Goal: Task Accomplishment & Management: Manage account settings

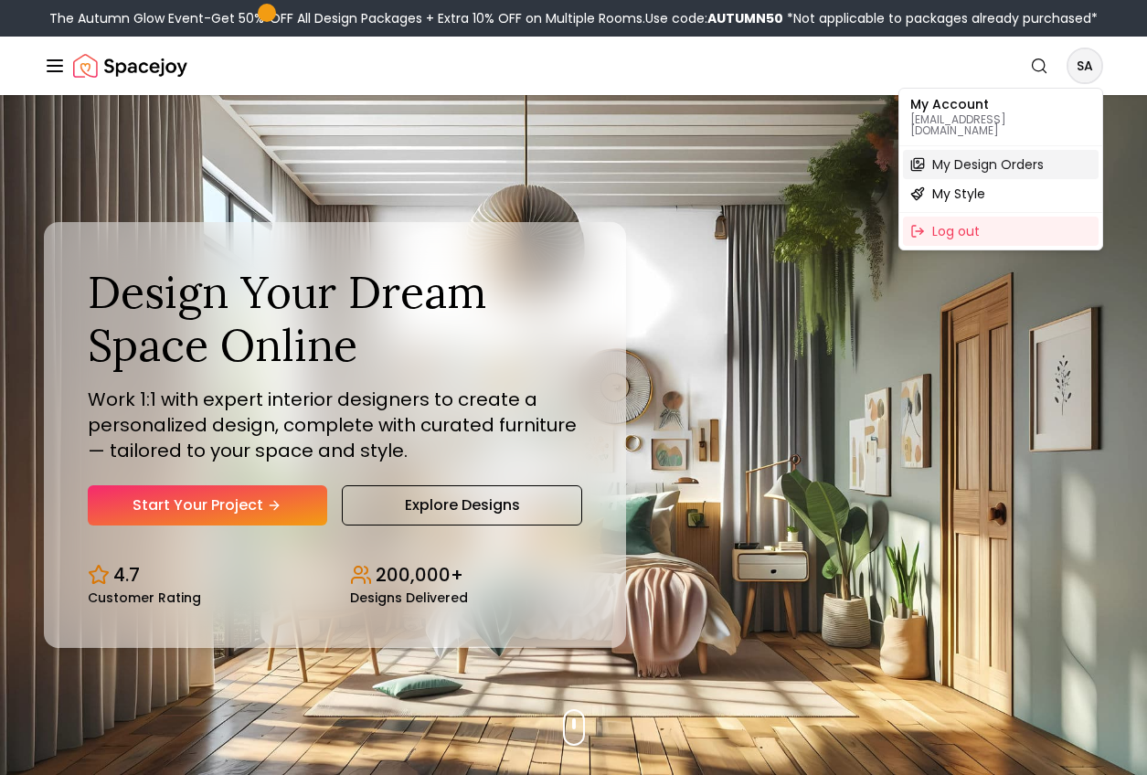
click at [989, 155] on span "My Design Orders" at bounding box center [987, 164] width 111 height 18
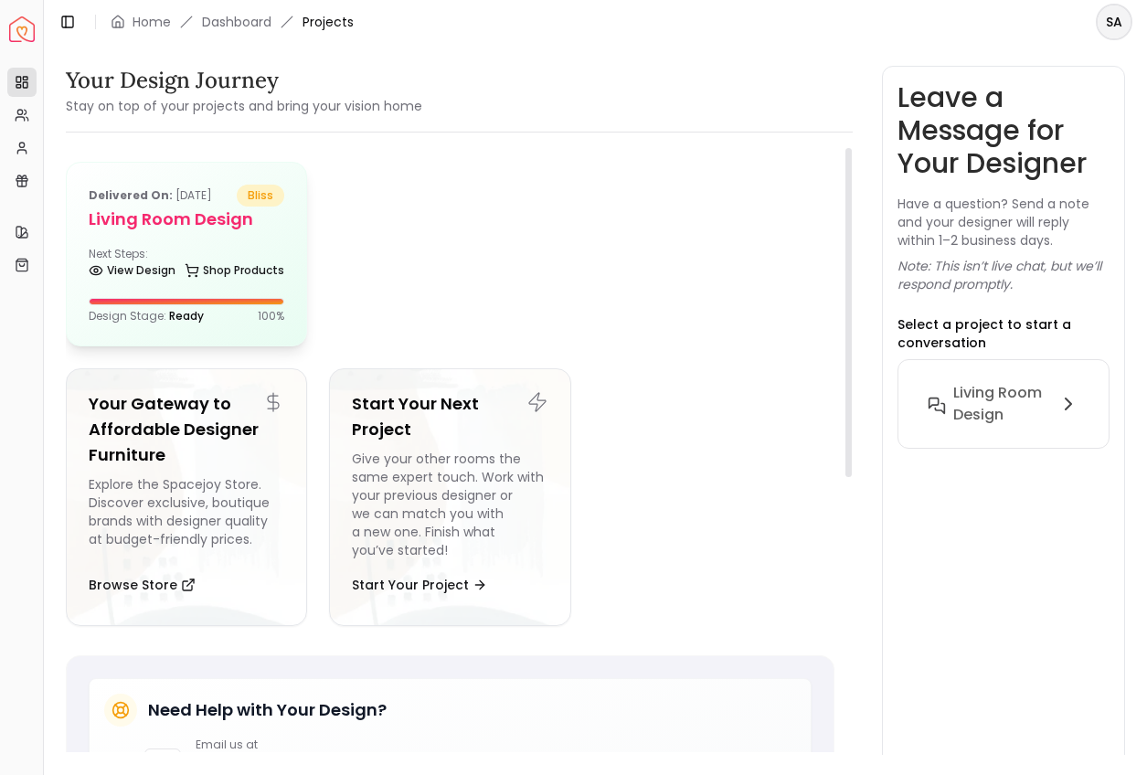
click at [205, 216] on h5 "Living Room design" at bounding box center [187, 220] width 196 height 26
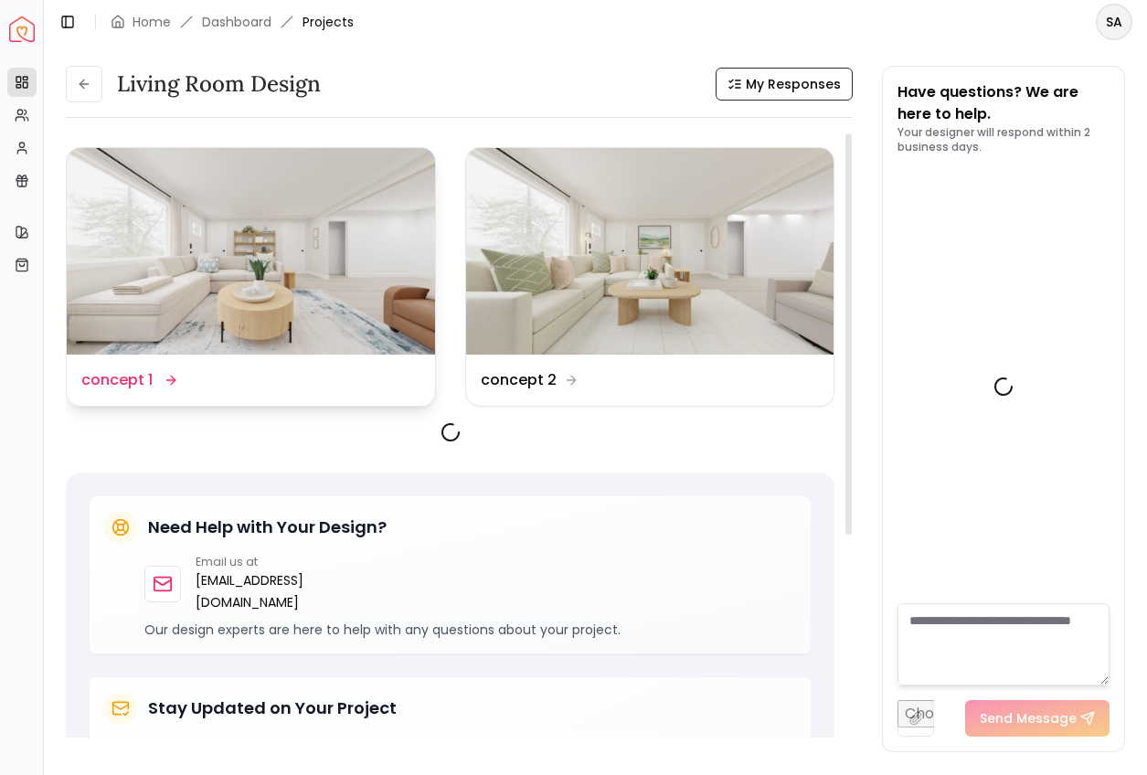
scroll to position [1906, 0]
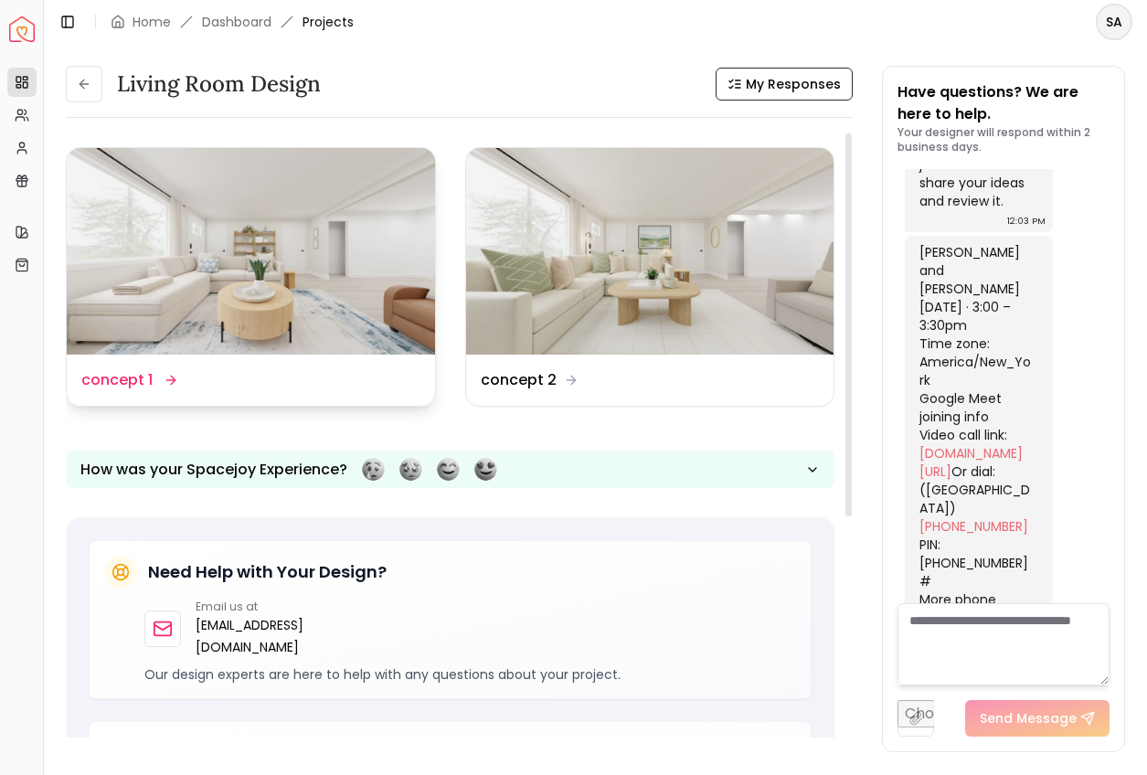
click at [273, 289] on img at bounding box center [251, 251] width 368 height 207
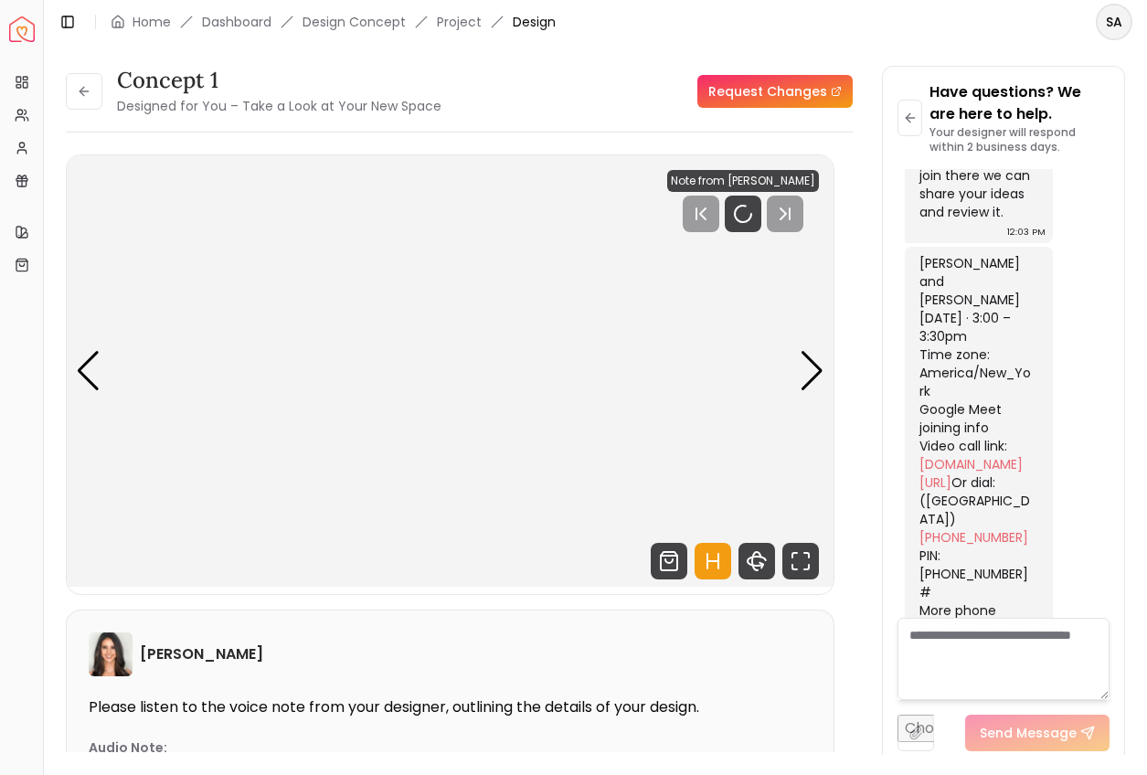
scroll to position [1891, 0]
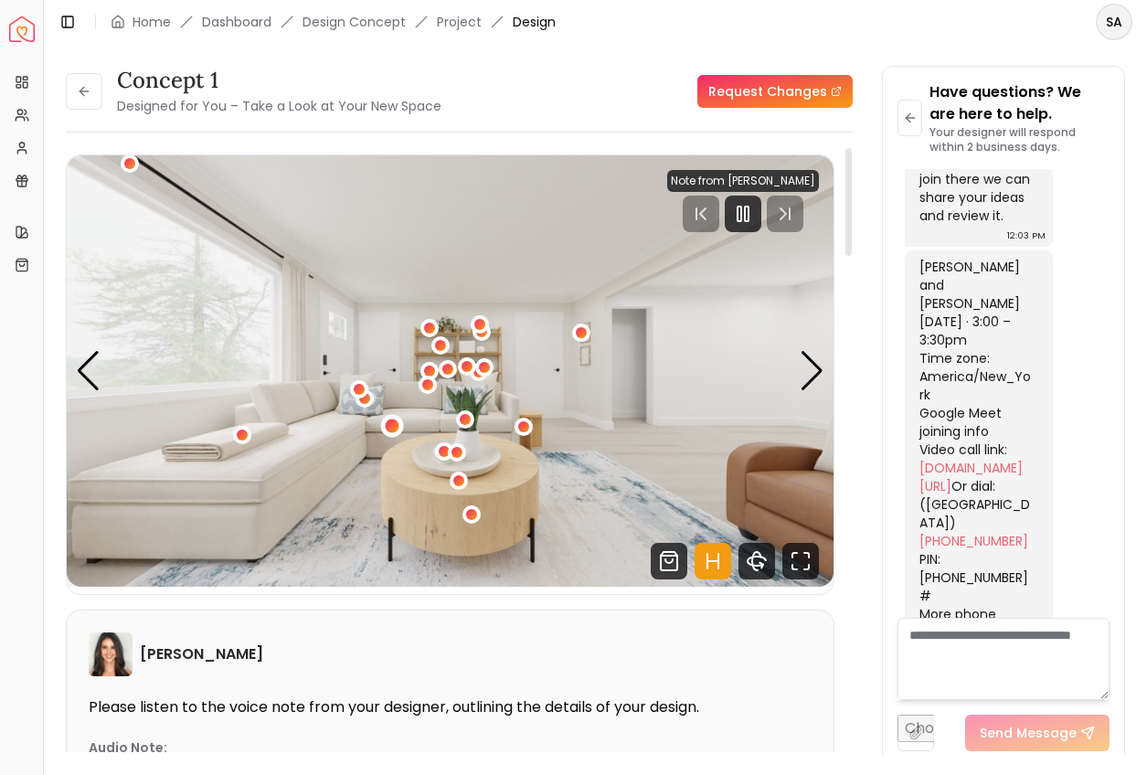
click at [390, 422] on div "1 / 6" at bounding box center [392, 426] width 14 height 14
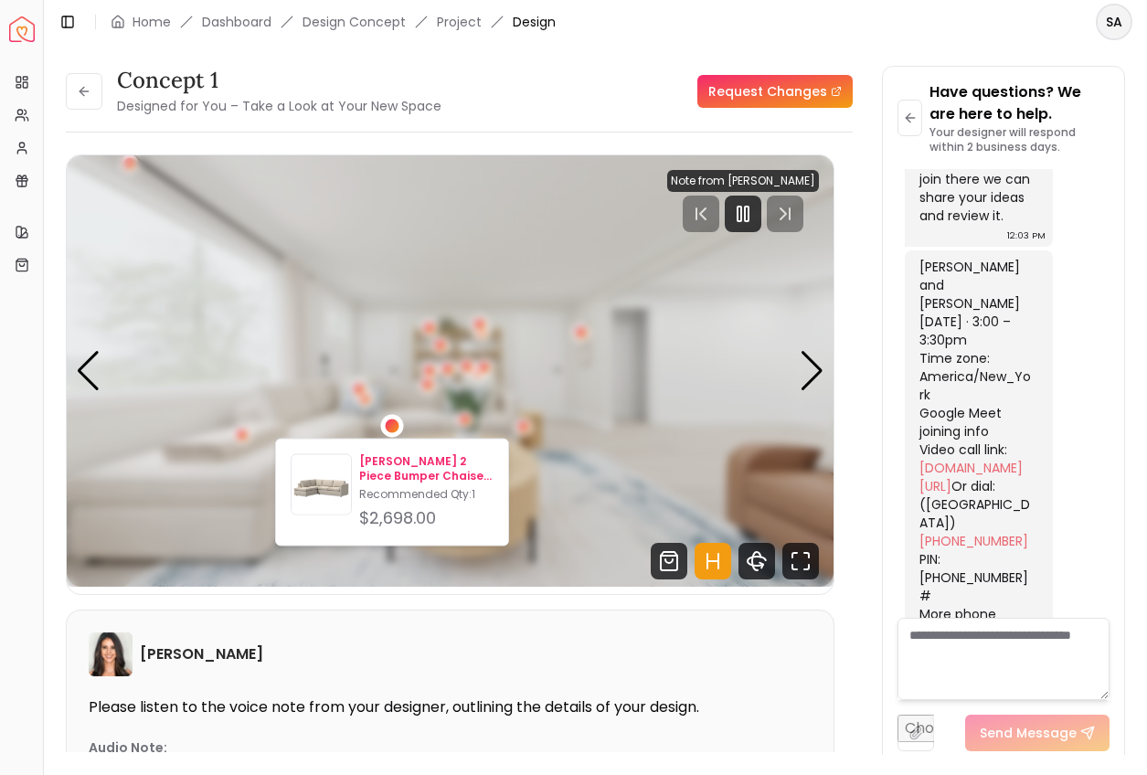
click at [402, 460] on p "[PERSON_NAME] 2 Piece Bumper Chaise Sectional_Sand" at bounding box center [426, 468] width 134 height 29
click at [431, 464] on p "[PERSON_NAME] 2 Piece Bumper Chaise Sectional_Sand" at bounding box center [426, 468] width 134 height 29
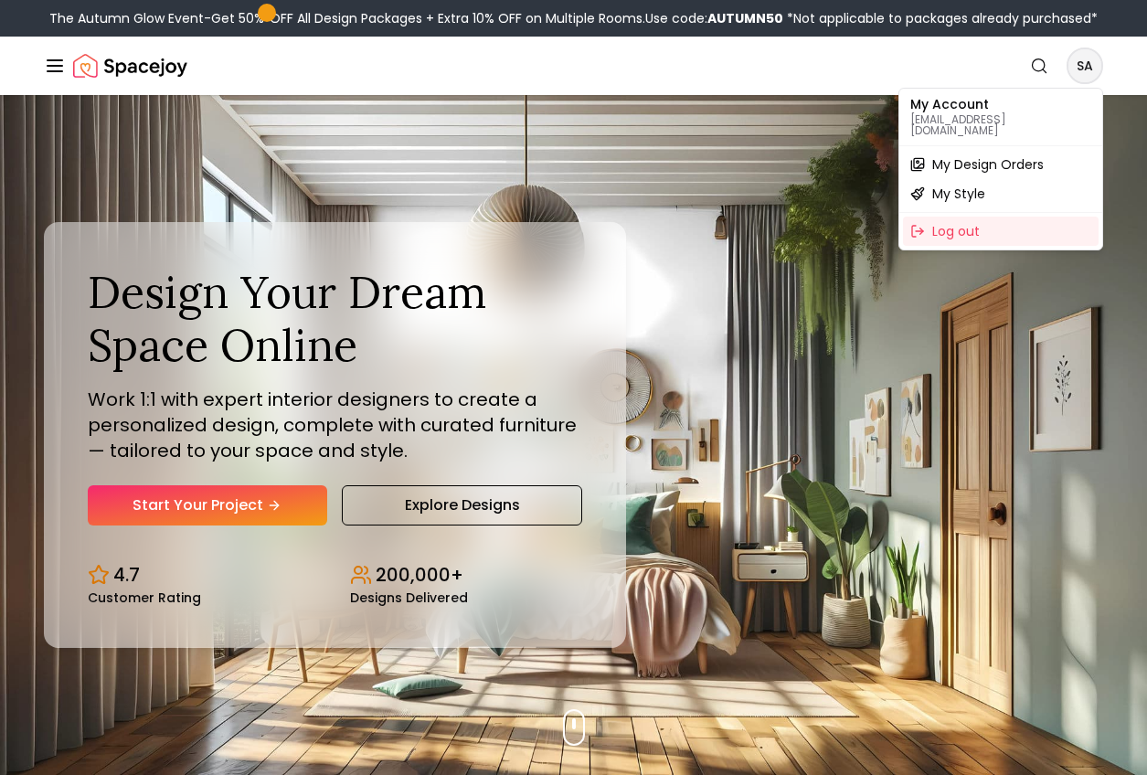
click at [982, 157] on span "My Design Orders" at bounding box center [987, 164] width 111 height 18
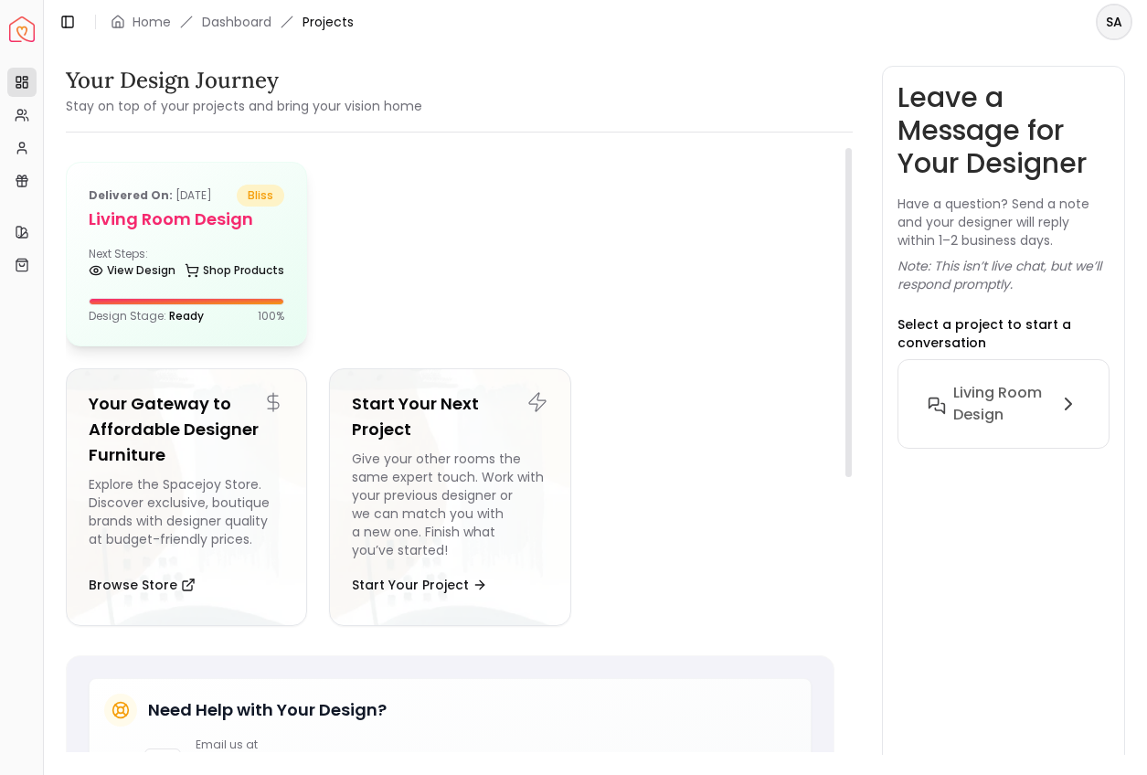
click at [209, 240] on div "Delivered on: [DATE] bliss Living Room design Next Steps: View Design Shop Prod…" at bounding box center [186, 254] width 239 height 183
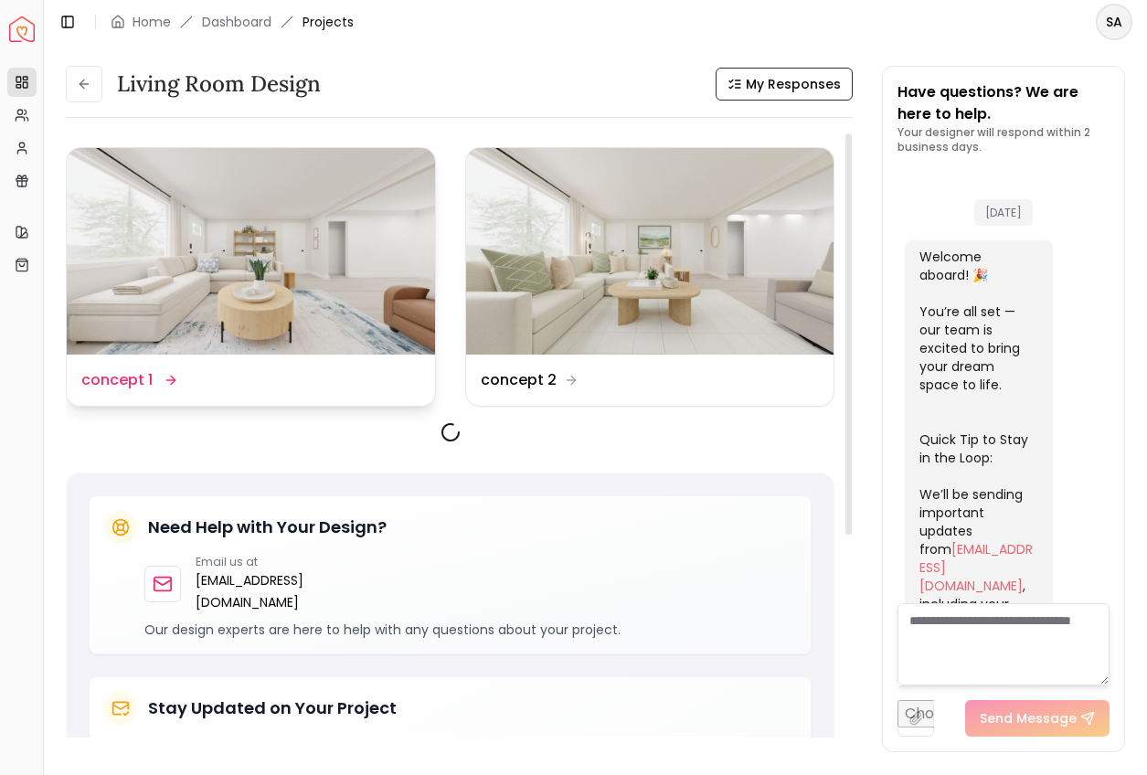
scroll to position [1906, 0]
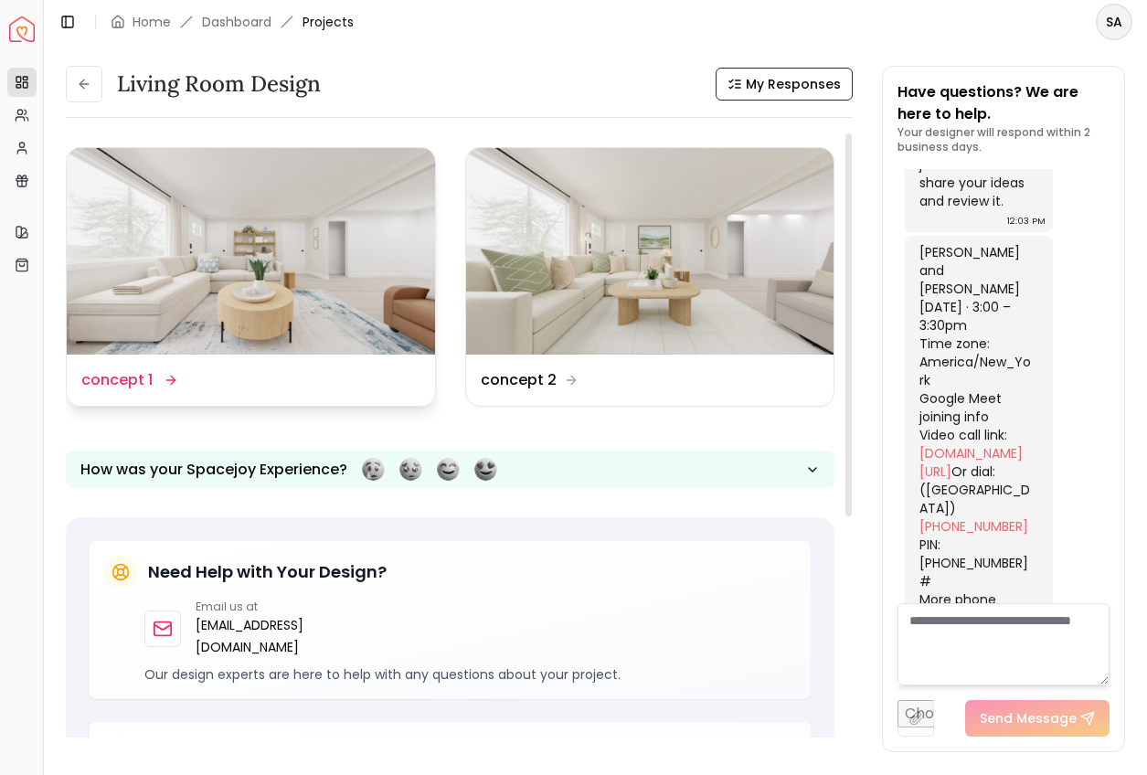
click at [254, 250] on img at bounding box center [251, 251] width 368 height 207
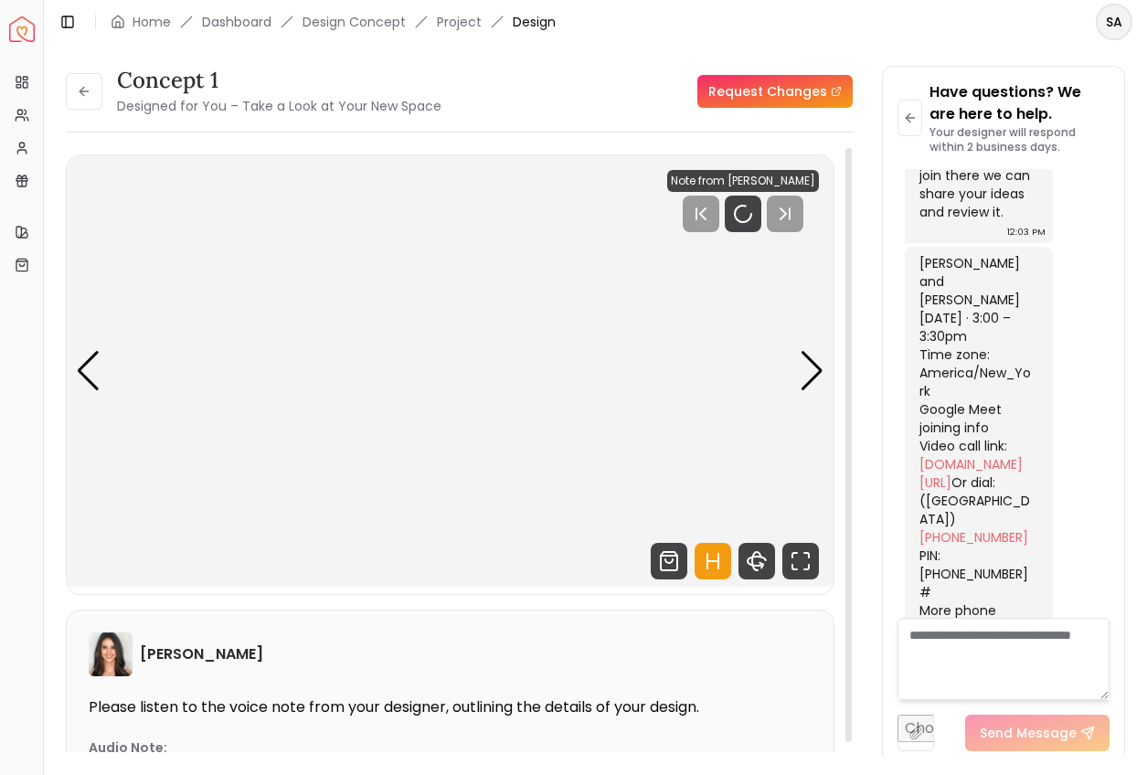
scroll to position [1891, 0]
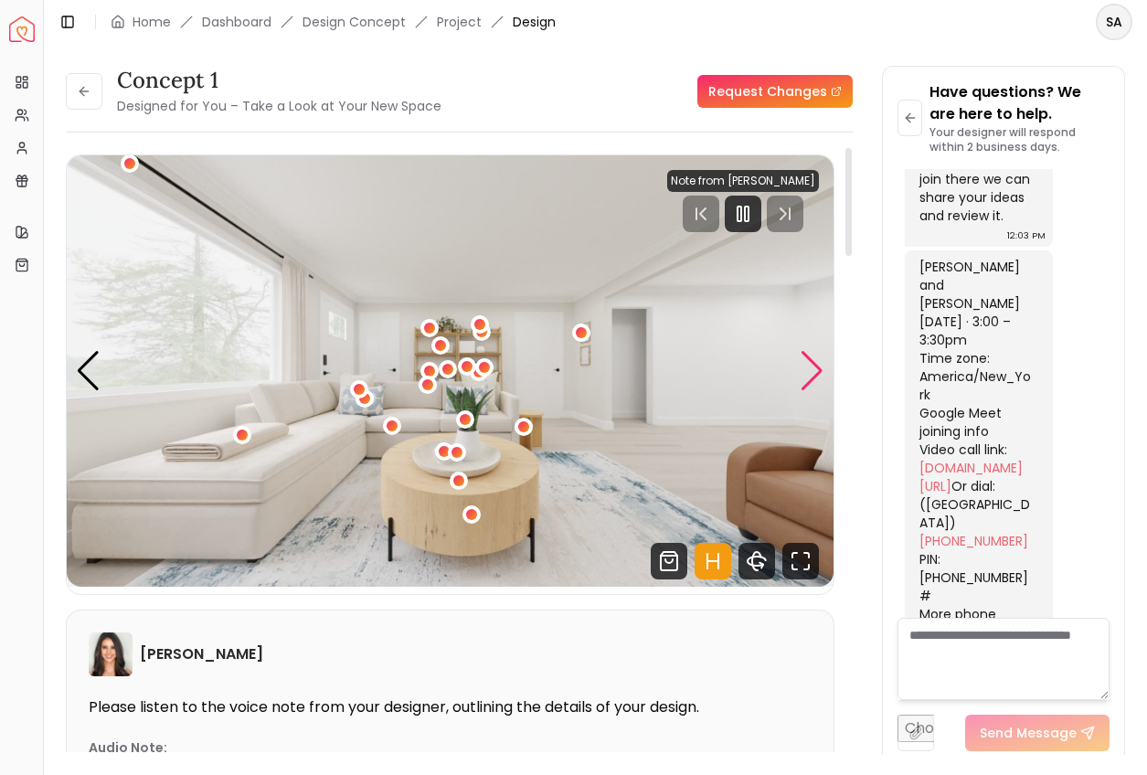
click at [813, 368] on div "Next slide" at bounding box center [812, 371] width 25 height 40
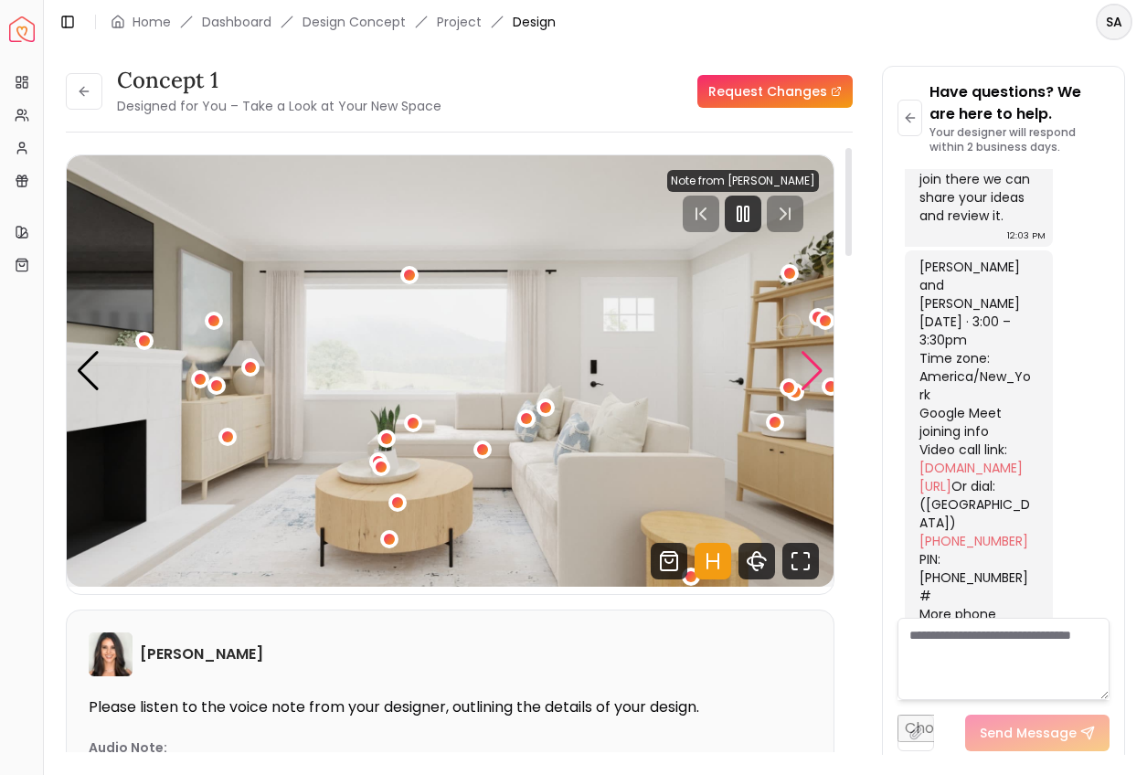
click at [816, 373] on div "Next slide" at bounding box center [812, 371] width 25 height 40
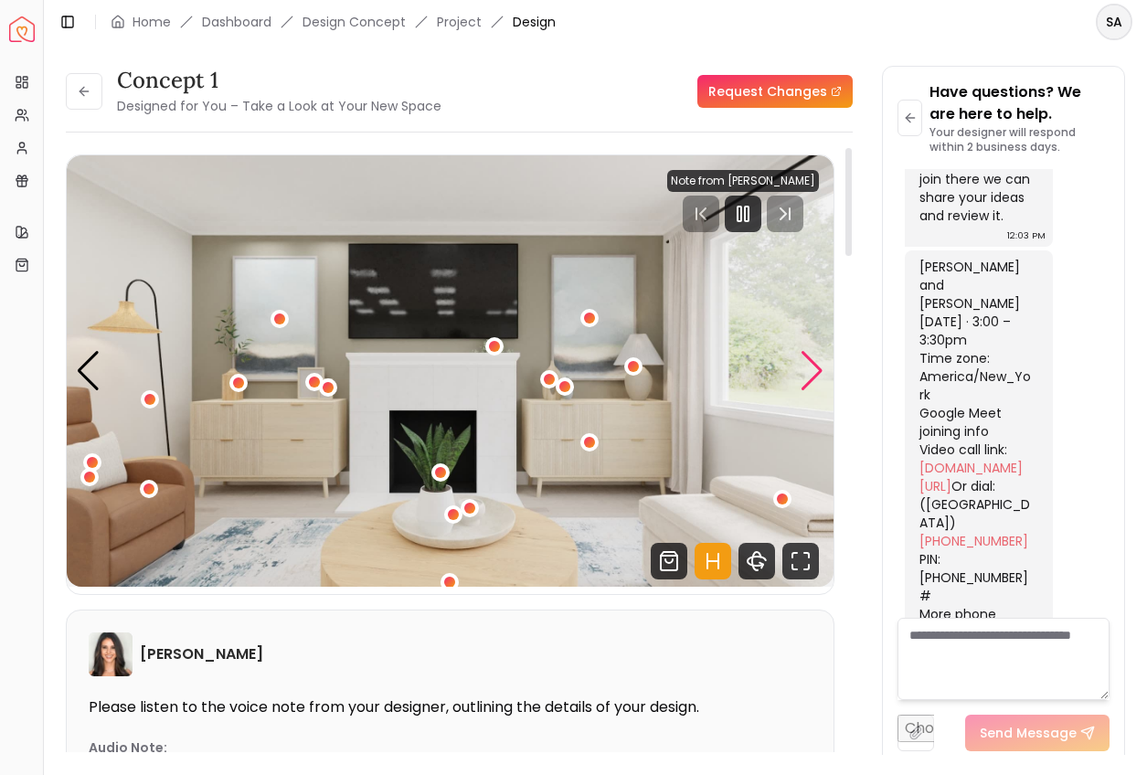
click at [815, 373] on div "Next slide" at bounding box center [812, 371] width 25 height 40
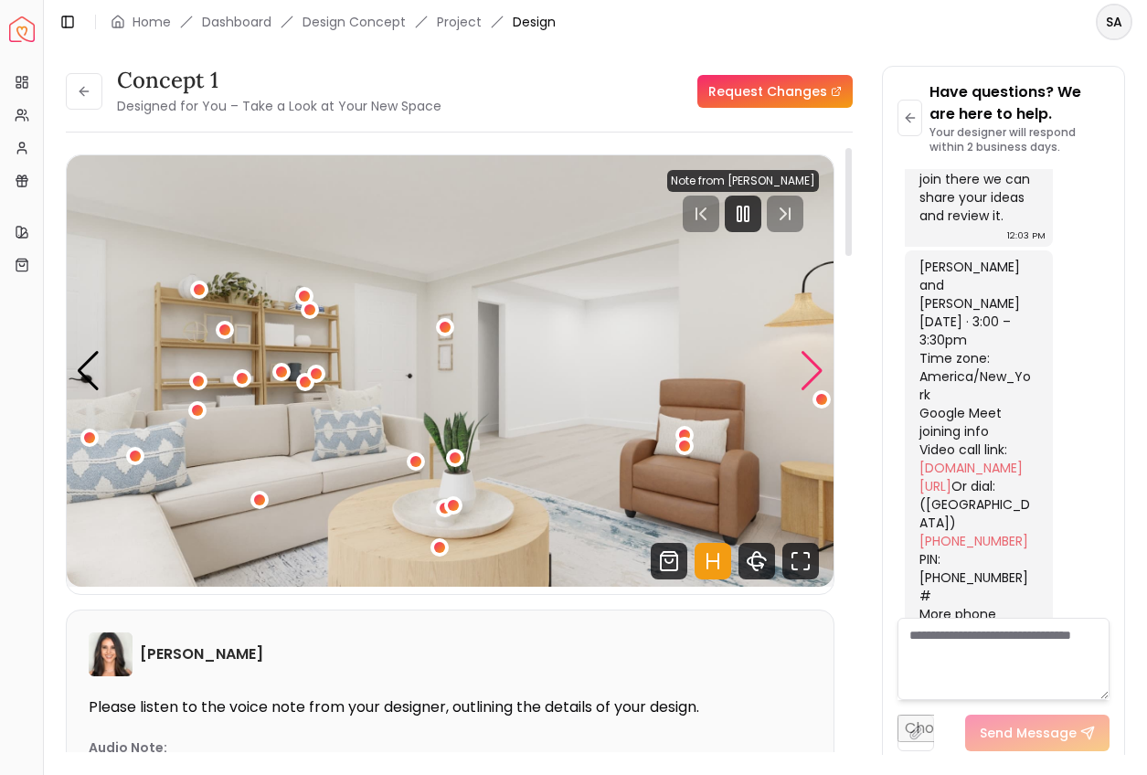
click at [816, 365] on div "Next slide" at bounding box center [812, 371] width 25 height 40
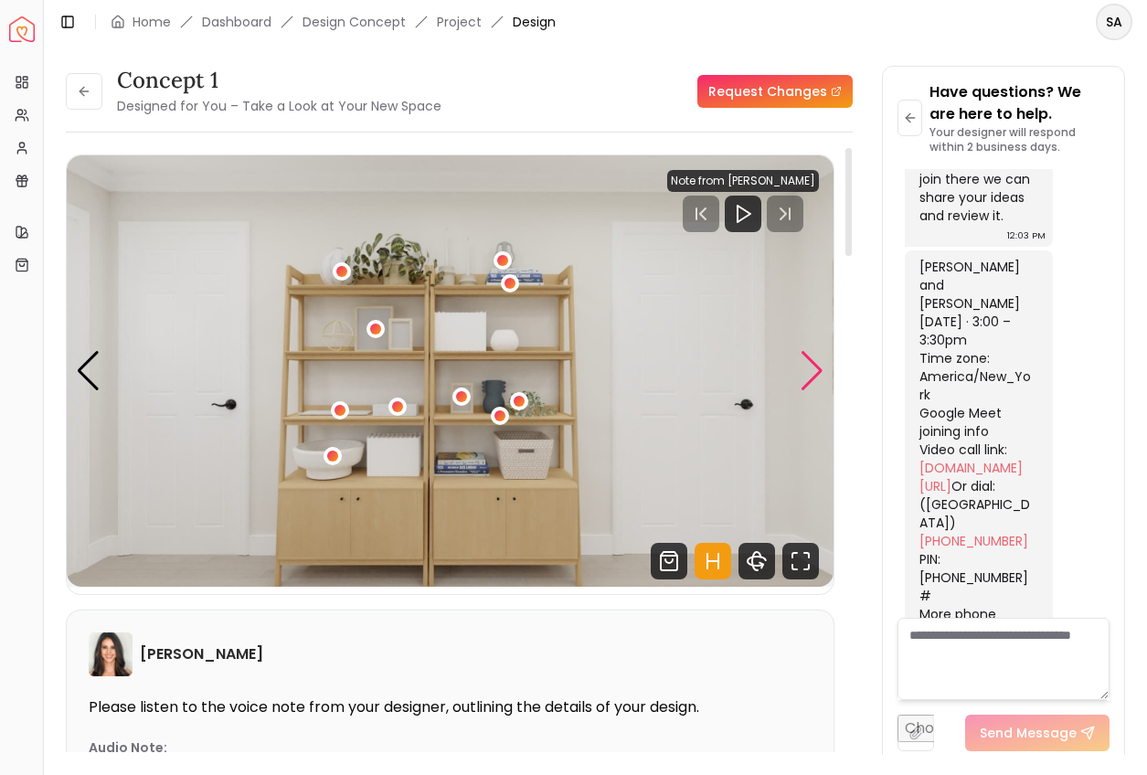
click at [821, 374] on div "Next slide" at bounding box center [812, 371] width 25 height 40
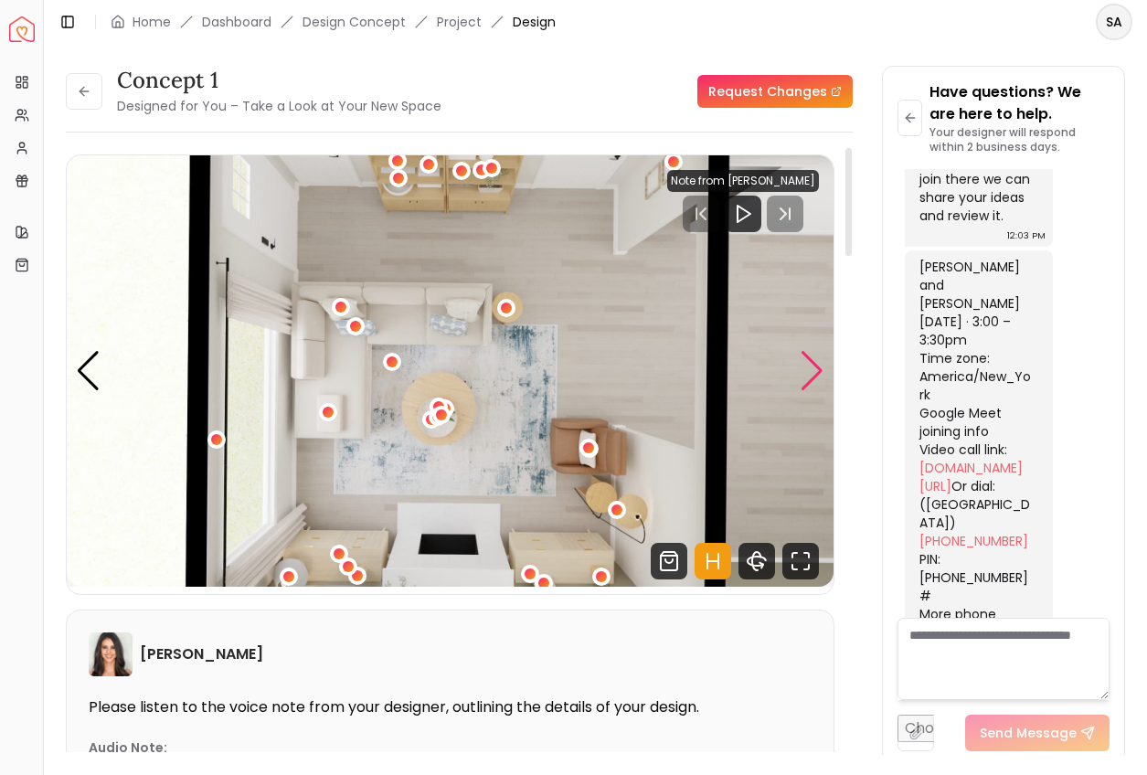
click at [817, 364] on div "Next slide" at bounding box center [812, 371] width 25 height 40
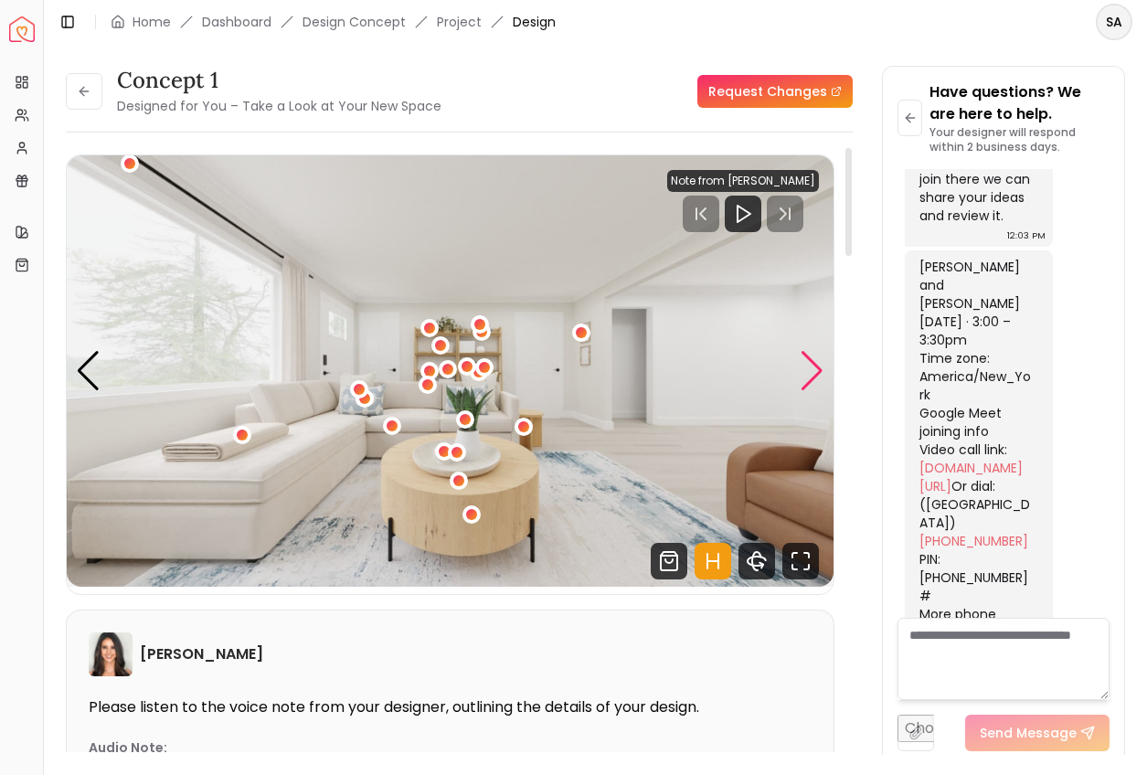
click at [817, 372] on div "Next slide" at bounding box center [812, 371] width 25 height 40
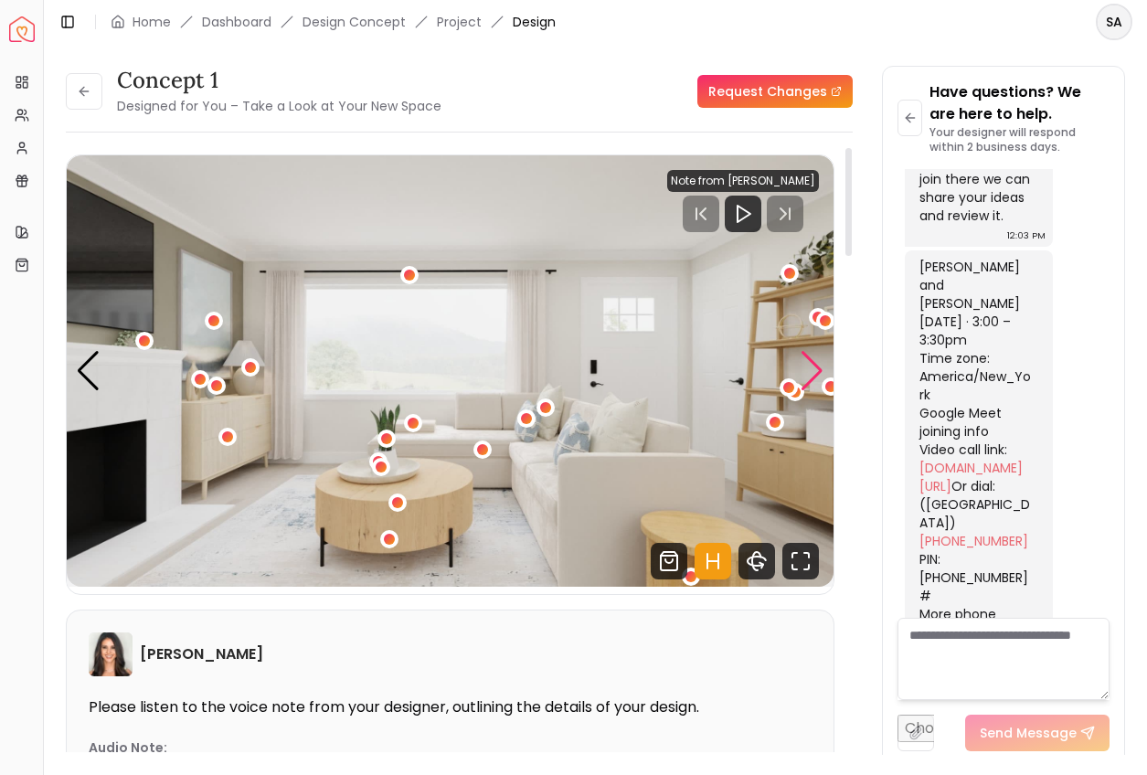
click at [817, 372] on div "Next slide" at bounding box center [812, 371] width 25 height 40
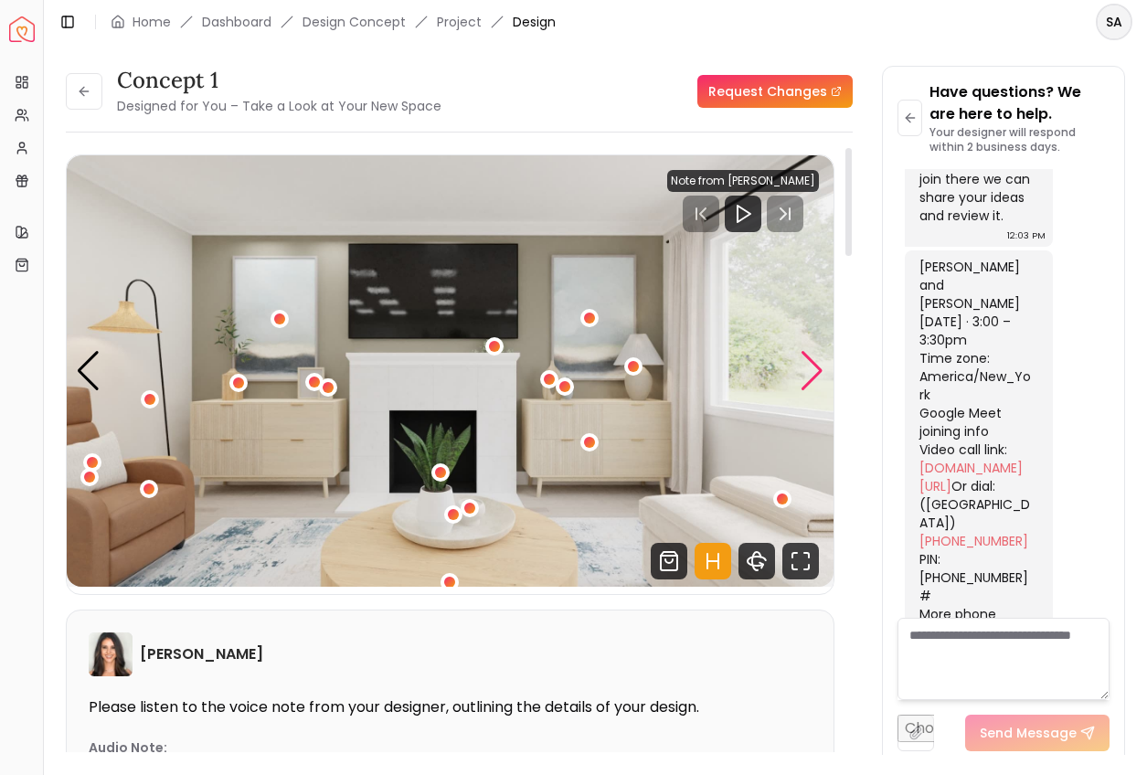
click at [817, 372] on div "Next slide" at bounding box center [812, 371] width 25 height 40
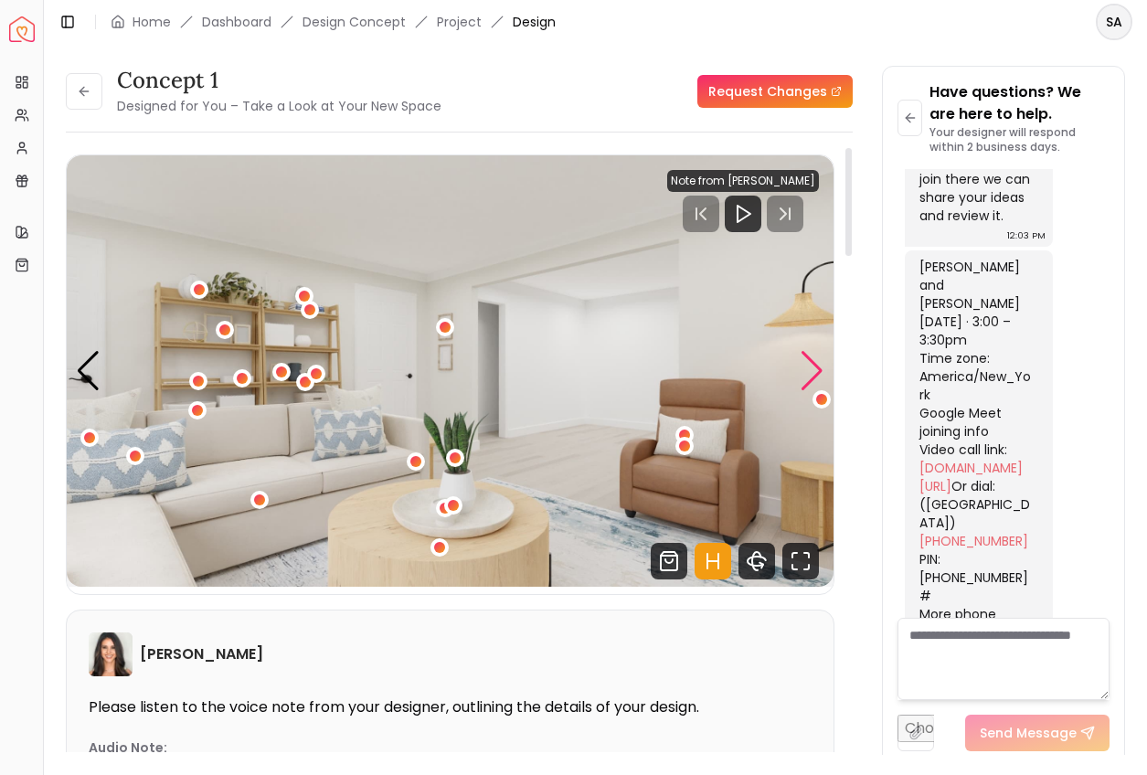
click at [817, 372] on div "Next slide" at bounding box center [812, 371] width 25 height 40
